Goal: Navigation & Orientation: Understand site structure

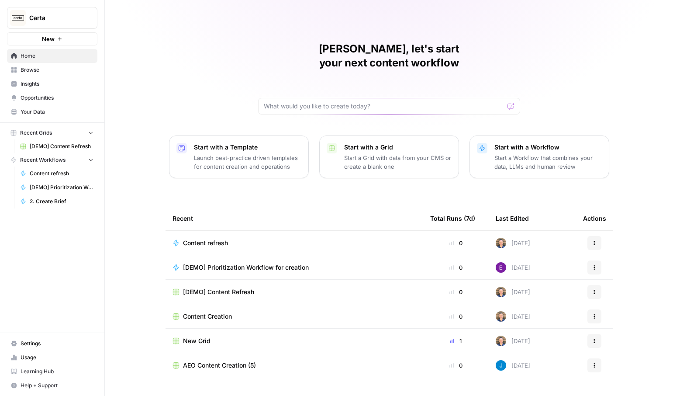
click at [50, 107] on link "Your Data" at bounding box center [52, 112] width 90 height 14
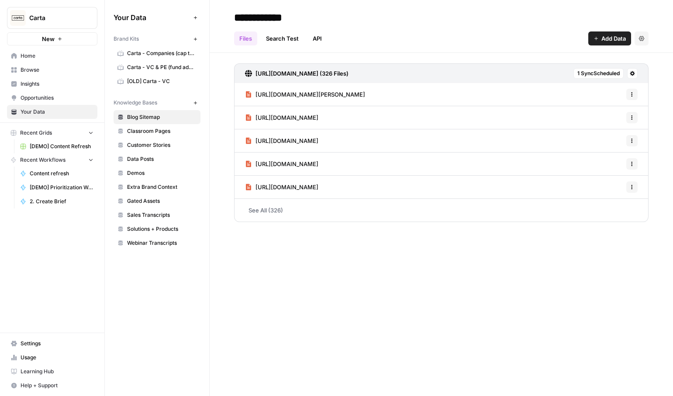
click at [136, 125] on link "Classroom Pages" at bounding box center [157, 131] width 87 height 14
click at [135, 145] on span "Customer Stories" at bounding box center [161, 145] width 69 height 8
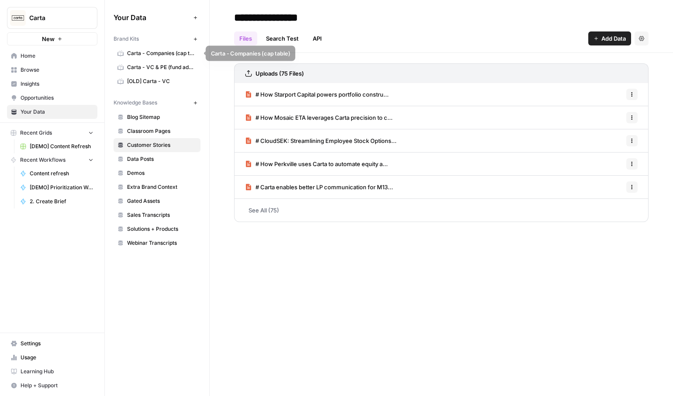
click at [159, 58] on link "Carta - Companies (cap table)" at bounding box center [157, 53] width 87 height 14
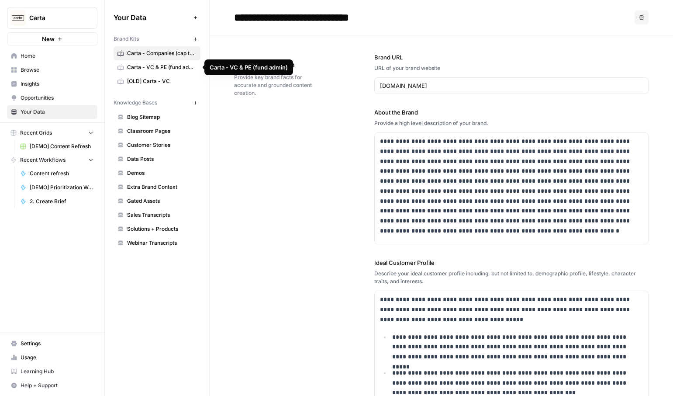
click at [155, 67] on span "Carta - VC & PE (fund admin)" at bounding box center [161, 67] width 69 height 8
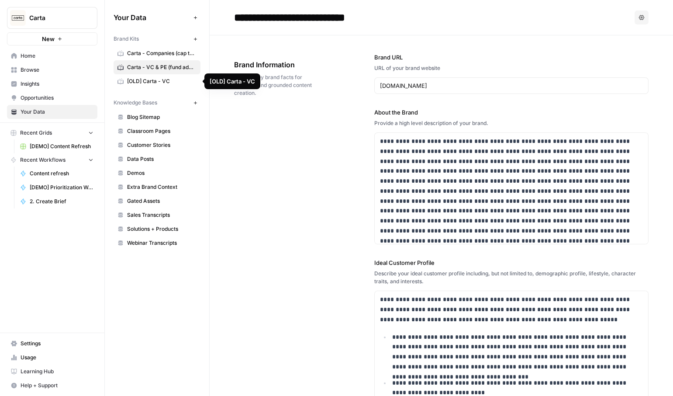
click at [154, 82] on span "[OLD] Carta - VC" at bounding box center [161, 81] width 69 height 8
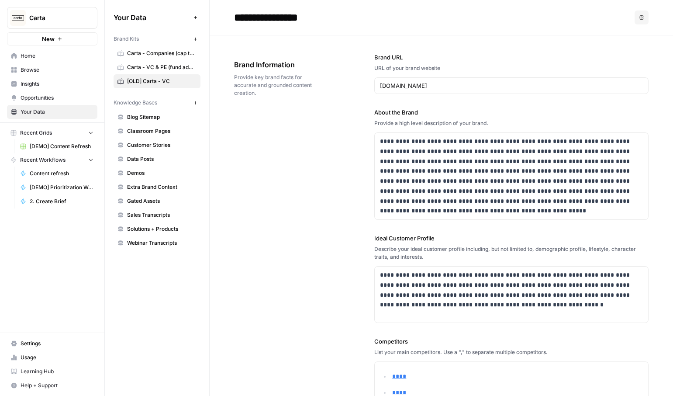
click at [162, 69] on span "Carta - VC & PE (fund admin)" at bounding box center [161, 67] width 69 height 8
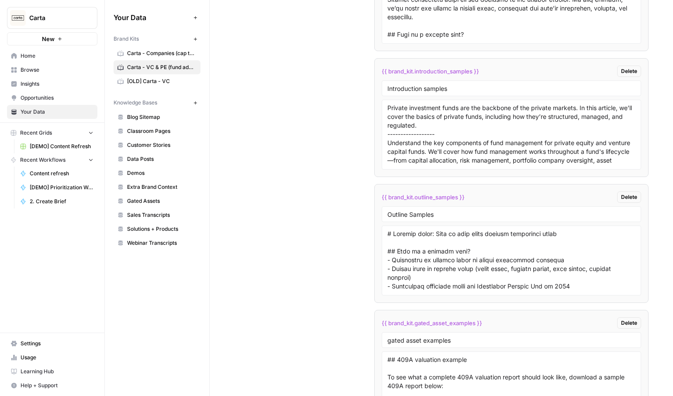
scroll to position [2150, 0]
